Goal: Information Seeking & Learning: Check status

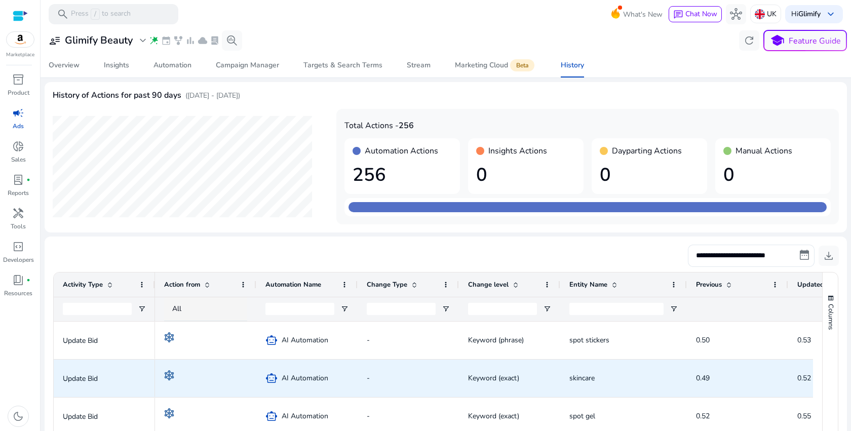
scroll to position [199, 0]
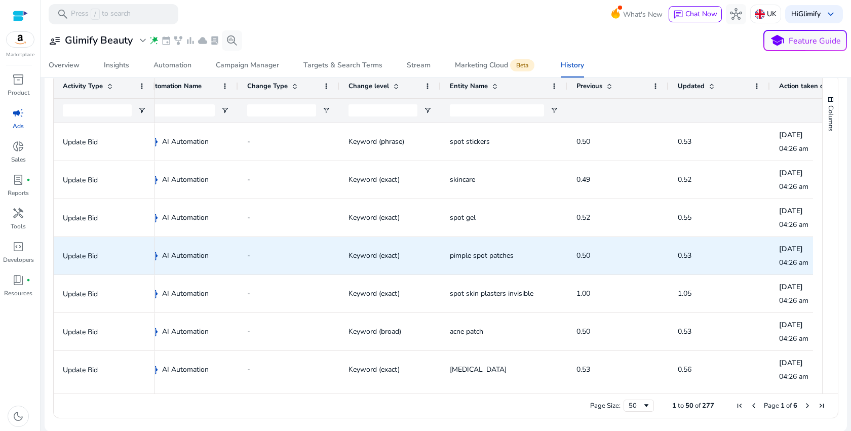
scroll to position [0, 234]
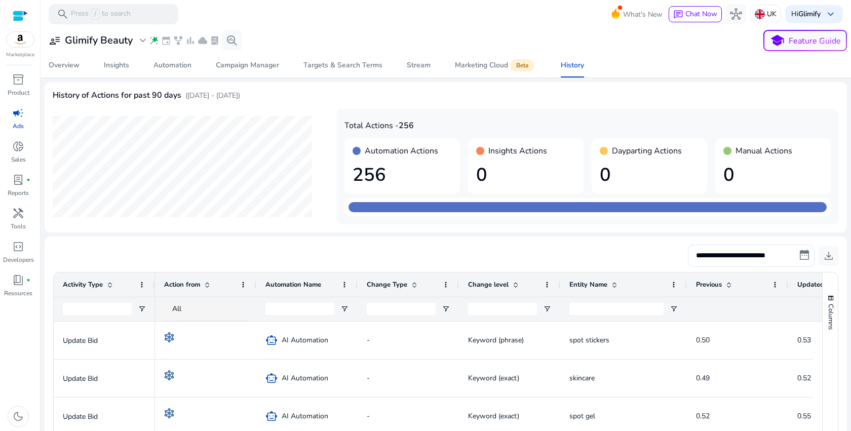
click at [511, 167] on h1 "0" at bounding box center [525, 175] width 99 height 22
click at [47, 107] on mat-card "History of Actions for past 90 days (Jun 09, 2025 - Sep 07, 2025) Date: Sep 07,…" at bounding box center [446, 157] width 802 height 150
drag, startPoint x: 50, startPoint y: 92, endPoint x: 334, endPoint y: 95, distance: 284.2
click at [334, 95] on mat-card "History of Actions for past 90 days (Jun 09, 2025 - Sep 07, 2025) Date: Sep 07,…" at bounding box center [446, 157] width 802 height 150
click at [20, 148] on span "donut_small" at bounding box center [18, 146] width 12 height 12
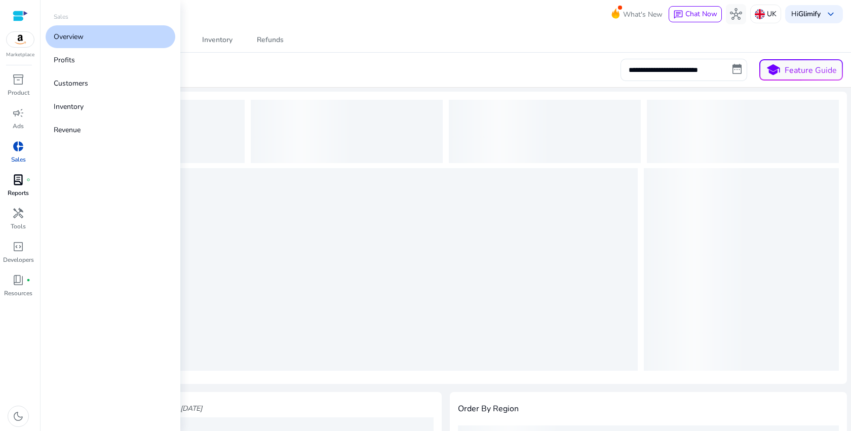
click at [19, 184] on span "lab_profile" at bounding box center [18, 180] width 12 height 12
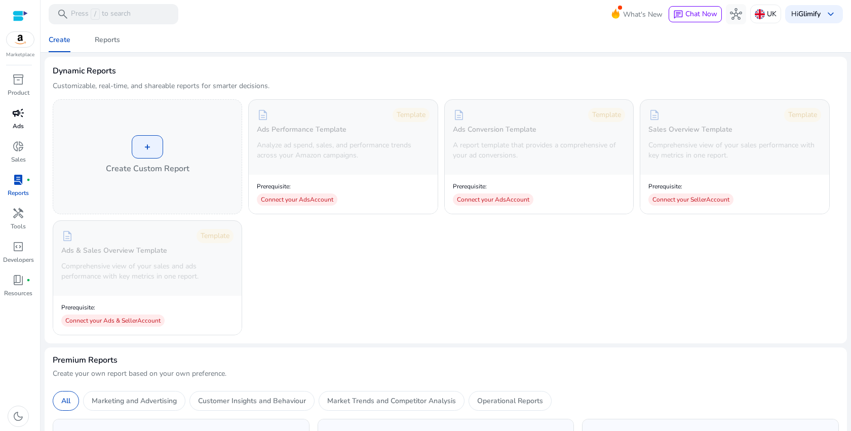
click at [16, 118] on span "campaign" at bounding box center [18, 113] width 12 height 12
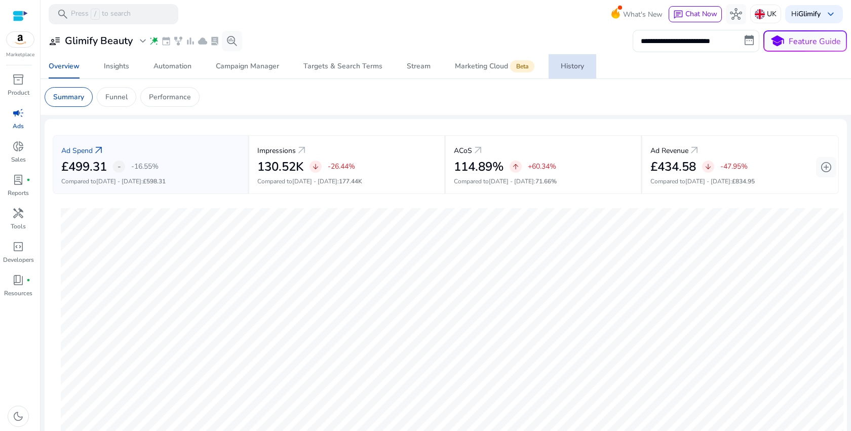
click at [561, 61] on span "History" at bounding box center [572, 66] width 23 height 24
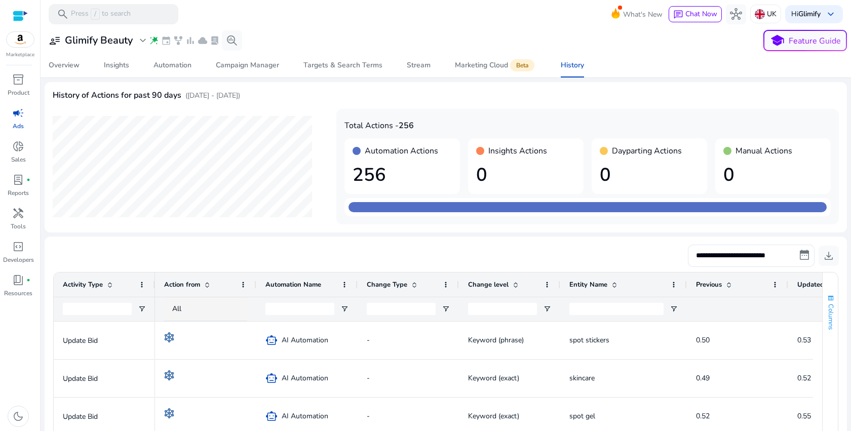
click at [830, 314] on span "Columns" at bounding box center [830, 317] width 9 height 26
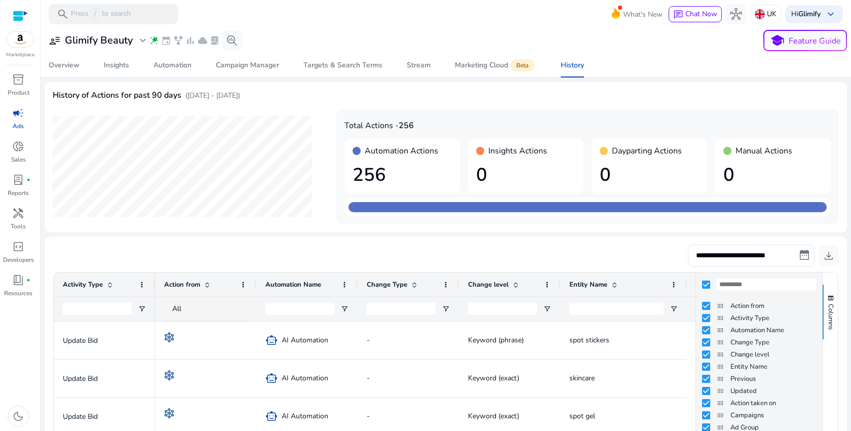
scroll to position [199, 0]
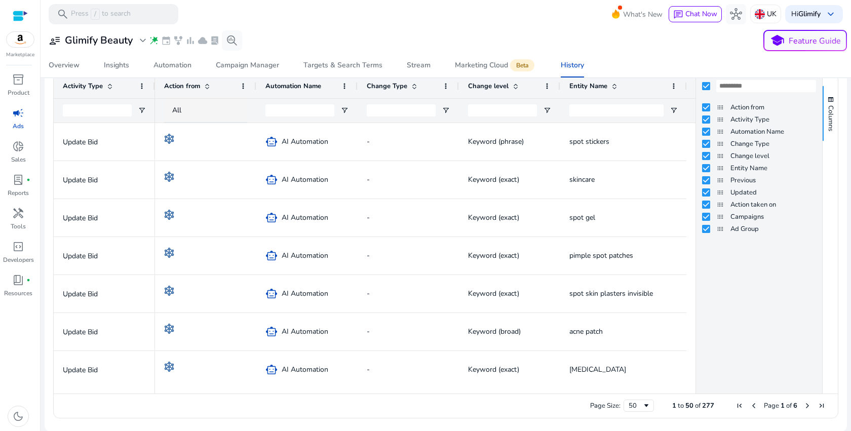
click at [612, 103] on div at bounding box center [616, 111] width 94 height 24
click at [829, 120] on span "Columns" at bounding box center [830, 118] width 9 height 26
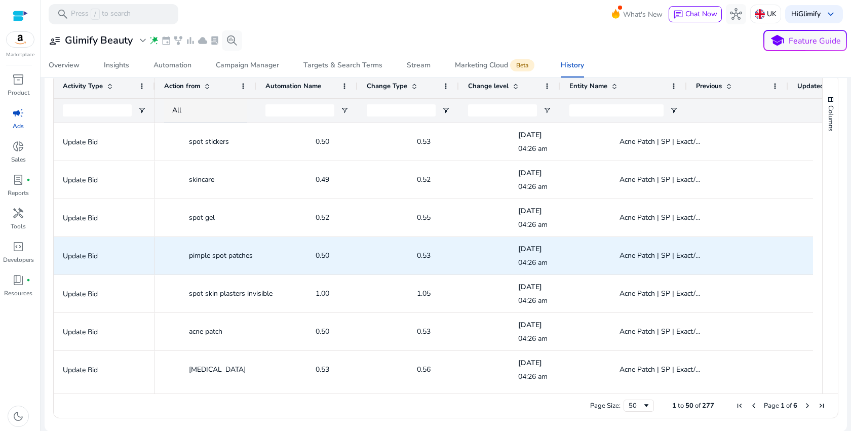
scroll to position [0, 384]
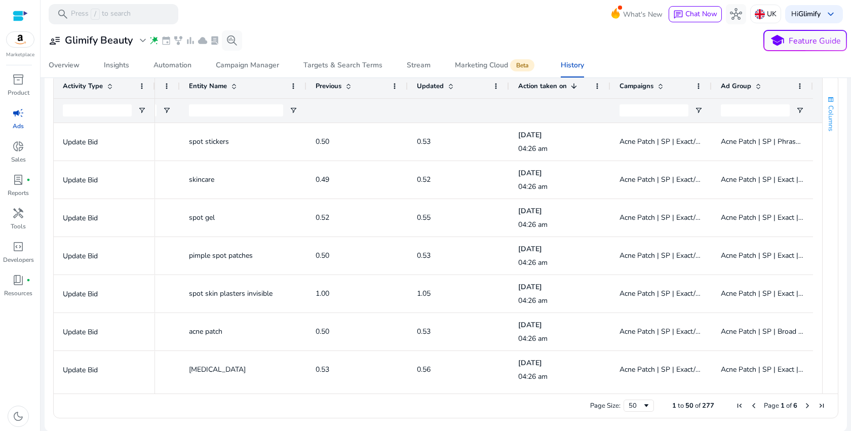
click at [830, 130] on span "Columns" at bounding box center [830, 118] width 9 height 26
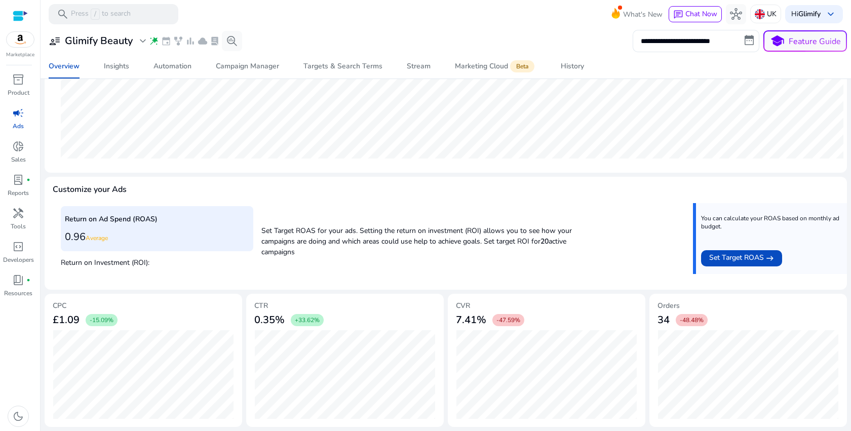
scroll to position [278, 0]
